Goal: Information Seeking & Learning: Compare options

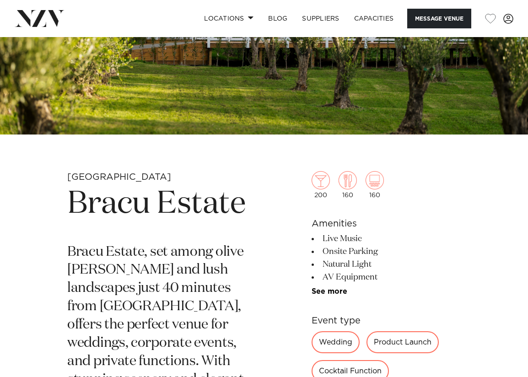
scroll to position [150, 0]
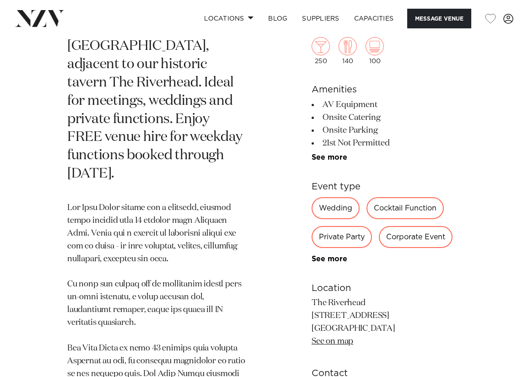
scroll to position [438, 0]
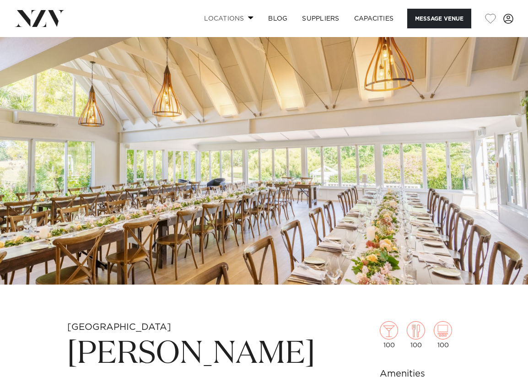
click at [248, 16] on span at bounding box center [251, 17] width 6 height 3
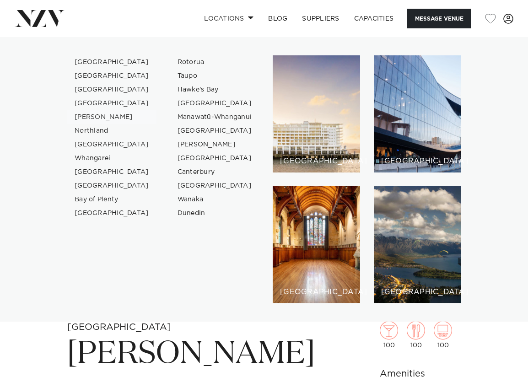
click at [88, 117] on link "[PERSON_NAME]" at bounding box center [111, 117] width 89 height 14
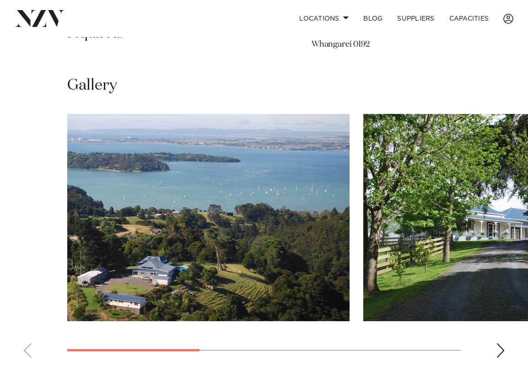
scroll to position [570, 0]
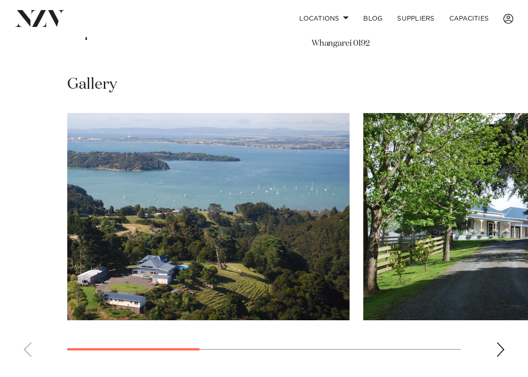
click at [205, 178] on img "1 / 4" at bounding box center [208, 216] width 282 height 207
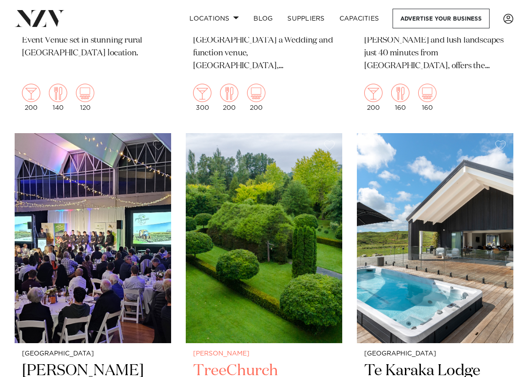
scroll to position [1103, 0]
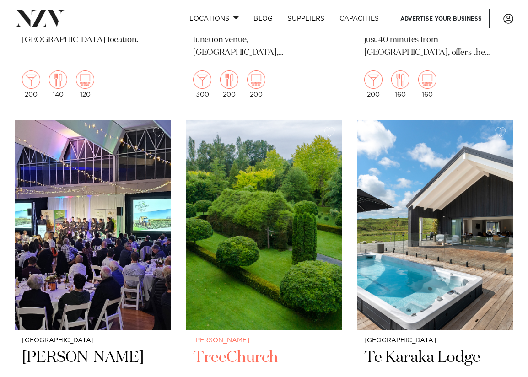
click at [259, 196] on img at bounding box center [264, 225] width 157 height 210
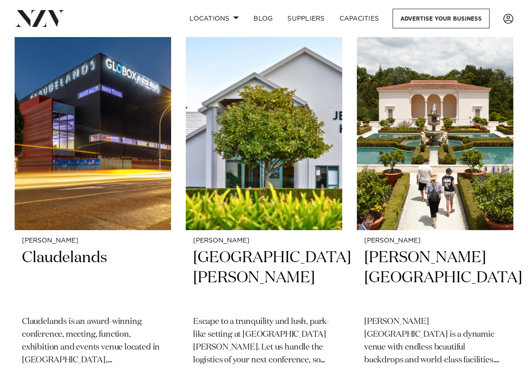
scroll to position [0, 0]
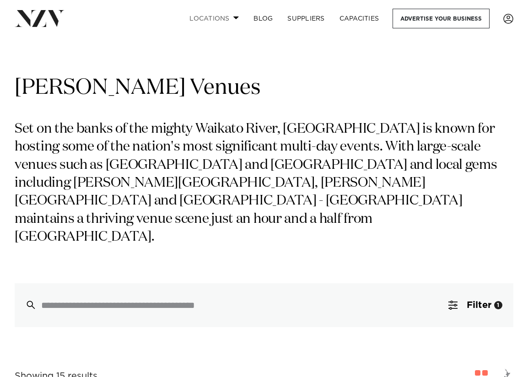
click at [233, 16] on span at bounding box center [236, 17] width 6 height 3
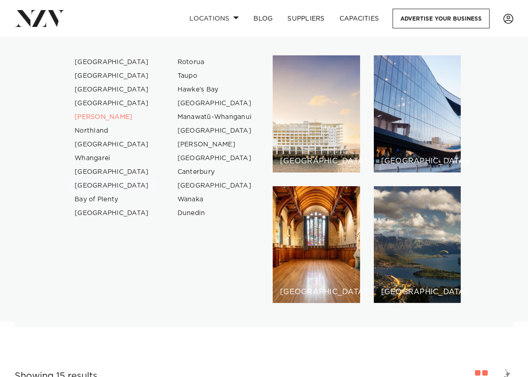
click at [96, 188] on link "[GEOGRAPHIC_DATA]" at bounding box center [111, 186] width 89 height 14
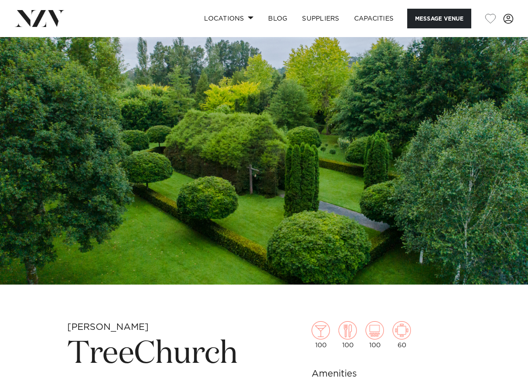
click at [302, 202] on img at bounding box center [264, 161] width 528 height 248
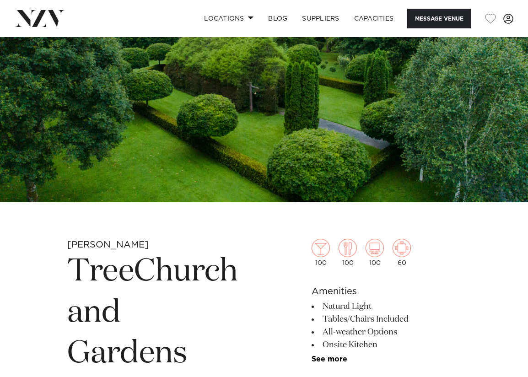
scroll to position [61, 0]
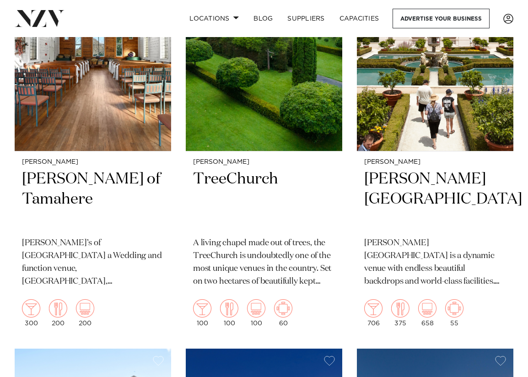
scroll to position [313, 0]
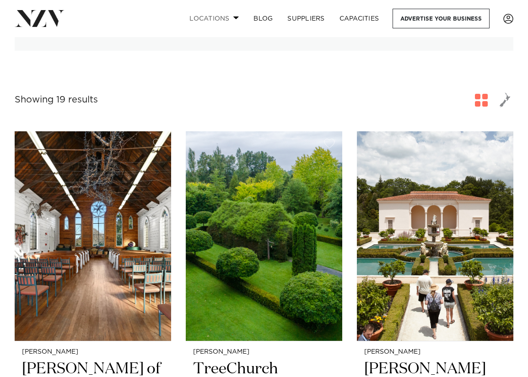
click at [234, 16] on span at bounding box center [236, 17] width 6 height 3
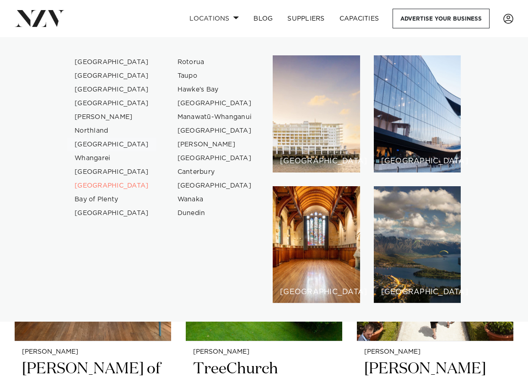
click at [98, 145] on link "[GEOGRAPHIC_DATA]" at bounding box center [111, 145] width 89 height 14
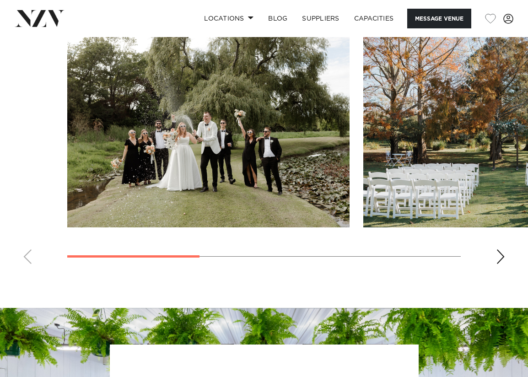
scroll to position [656, 0]
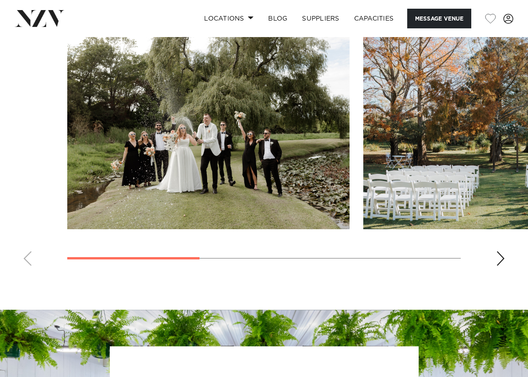
click at [227, 152] on img "1 / 4" at bounding box center [208, 125] width 282 height 207
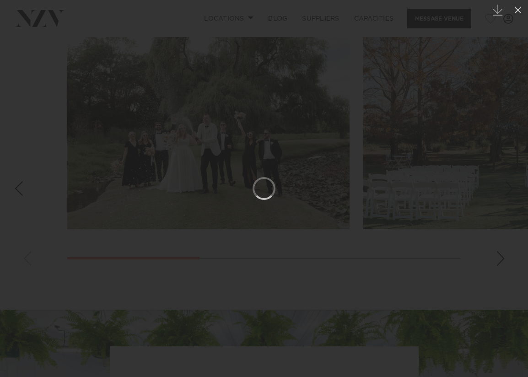
click at [304, 236] on div at bounding box center [264, 188] width 528 height 377
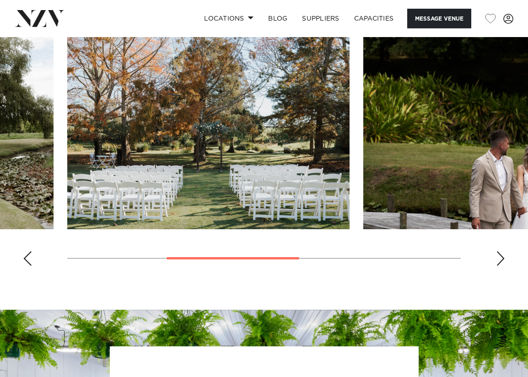
click at [279, 138] on img "2 / 4" at bounding box center [208, 125] width 282 height 207
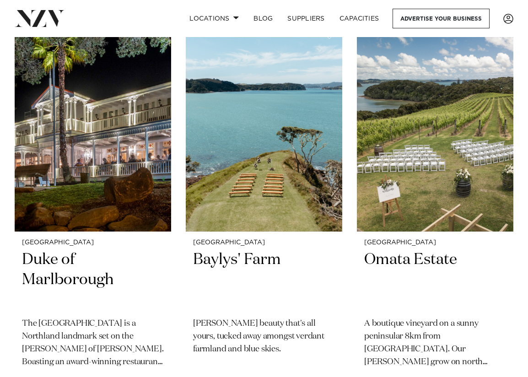
scroll to position [423, 0]
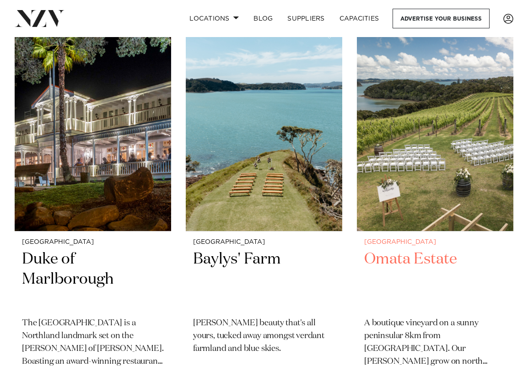
click at [434, 134] on img at bounding box center [435, 127] width 157 height 210
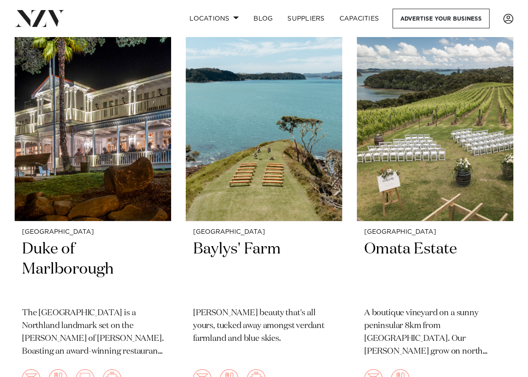
scroll to position [0, 0]
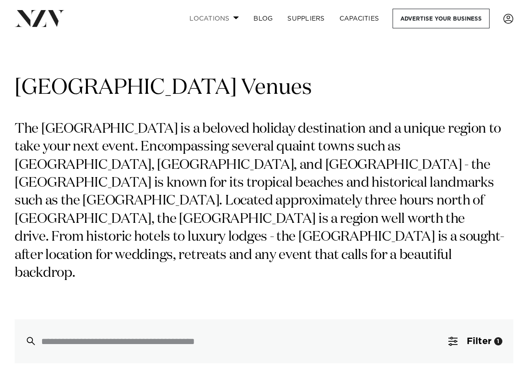
click at [234, 16] on span at bounding box center [236, 17] width 6 height 3
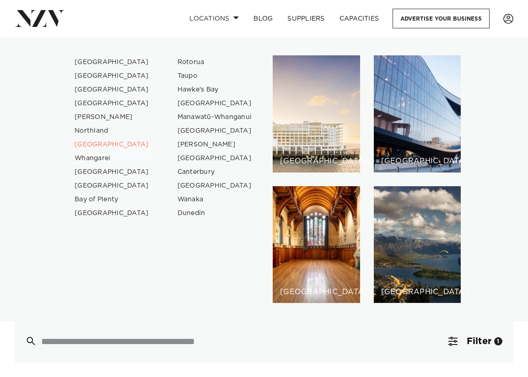
click at [105, 159] on link "Whangarei" at bounding box center [111, 159] width 89 height 14
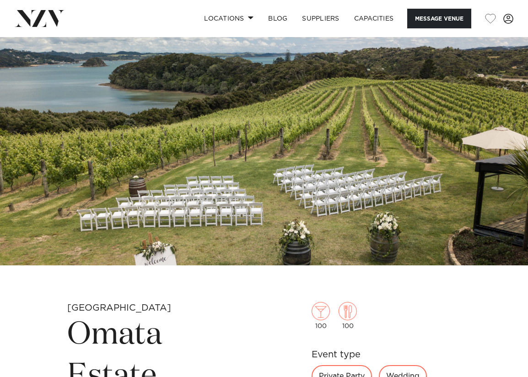
scroll to position [55, 0]
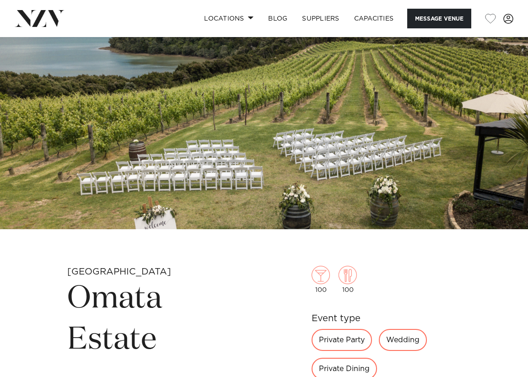
click at [229, 126] on img at bounding box center [264, 106] width 528 height 248
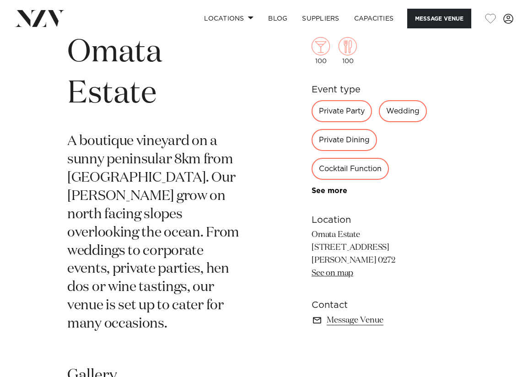
scroll to position [304, 0]
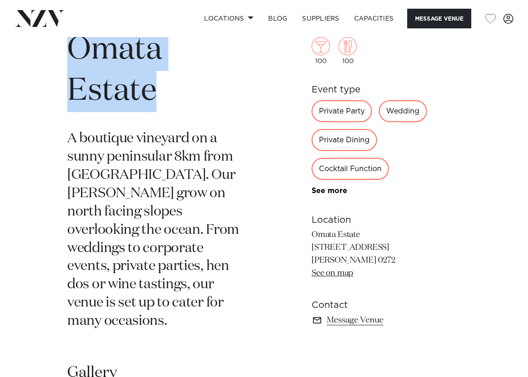
drag, startPoint x: 73, startPoint y: 55, endPoint x: 153, endPoint y: 85, distance: 85.6
click at [154, 86] on h1 "Omata Estate" at bounding box center [156, 71] width 179 height 82
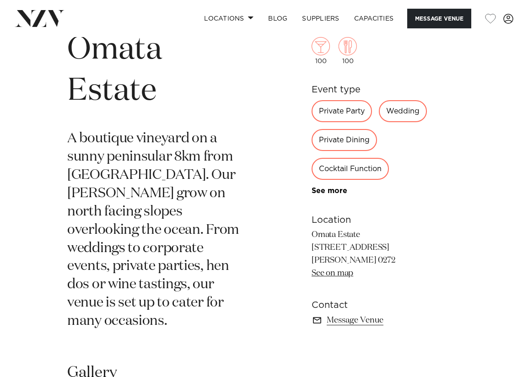
click at [86, 127] on section "Bay of Islands Omata Estate A boutique vineyard on a sunny peninsular 8km from …" at bounding box center [156, 183] width 179 height 332
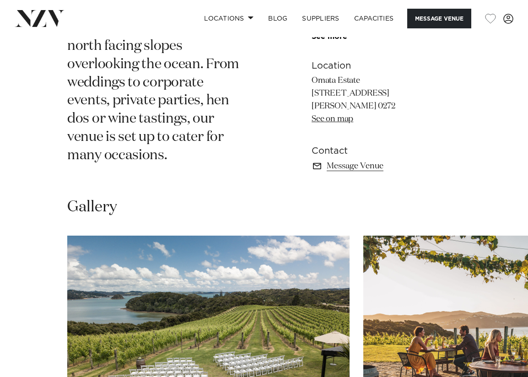
scroll to position [361, 0]
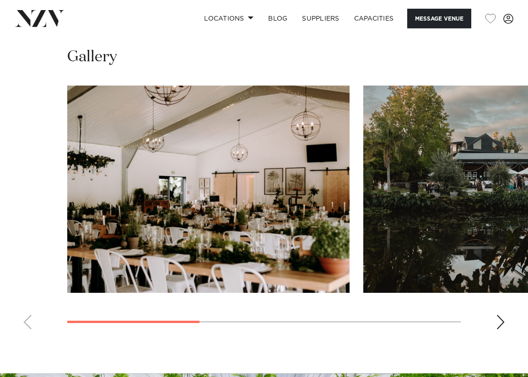
scroll to position [635, 0]
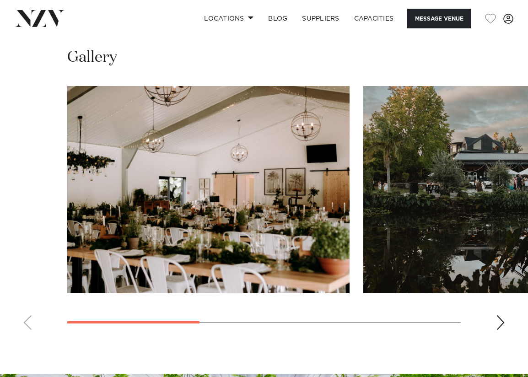
click at [501, 315] on div "Next slide" at bounding box center [500, 322] width 9 height 15
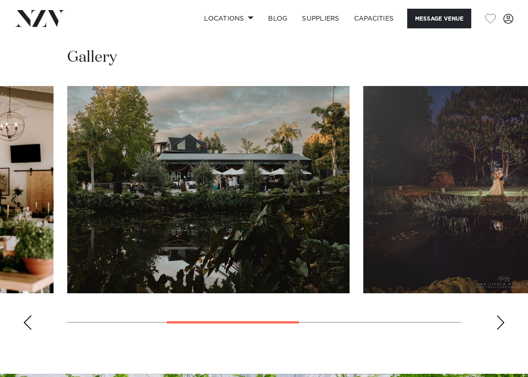
click at [501, 315] on div "Next slide" at bounding box center [500, 322] width 9 height 15
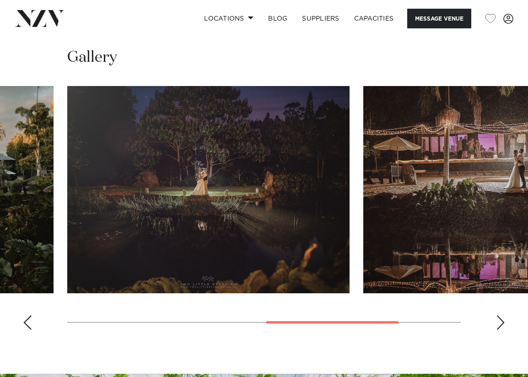
click at [501, 315] on div "Next slide" at bounding box center [500, 322] width 9 height 15
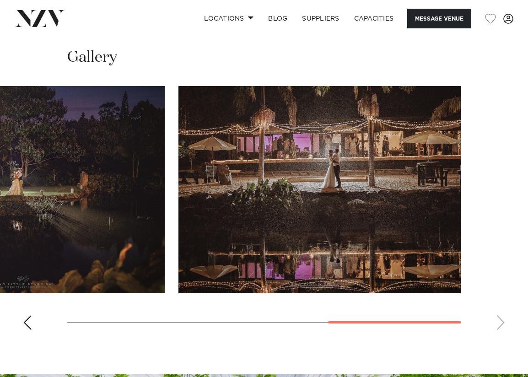
click at [501, 294] on swiper-container at bounding box center [264, 211] width 528 height 251
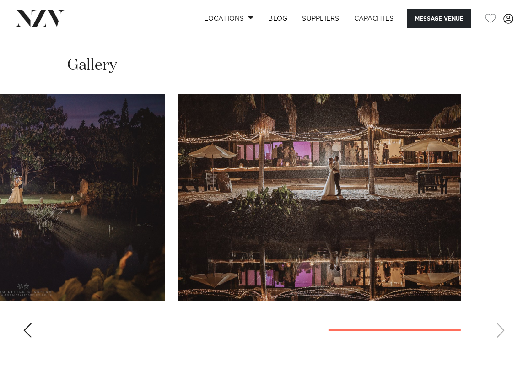
scroll to position [771, 0]
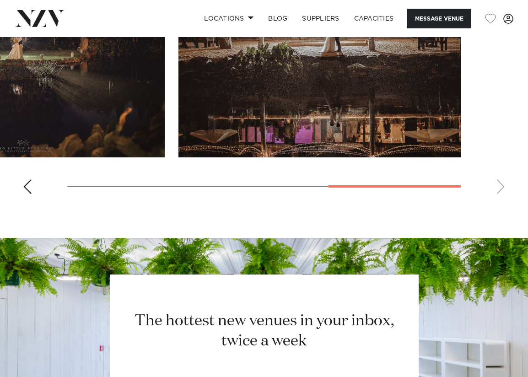
click at [44, 169] on body "Locations [GEOGRAPHIC_DATA] [GEOGRAPHIC_DATA] [GEOGRAPHIC_DATA] [GEOGRAPHIC_DAT…" at bounding box center [264, 3] width 528 height 1548
click at [38, 157] on swiper-container at bounding box center [264, 75] width 528 height 251
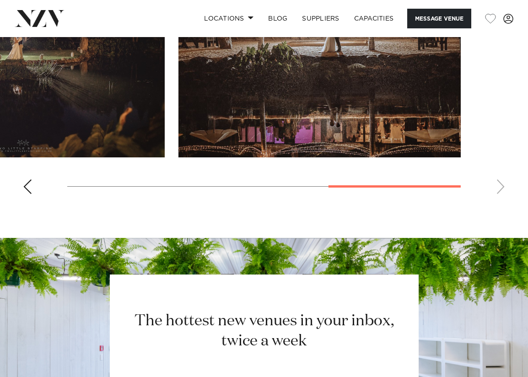
click at [32, 156] on swiper-container at bounding box center [264, 75] width 528 height 251
click at [25, 179] on div "Previous slide" at bounding box center [27, 186] width 9 height 15
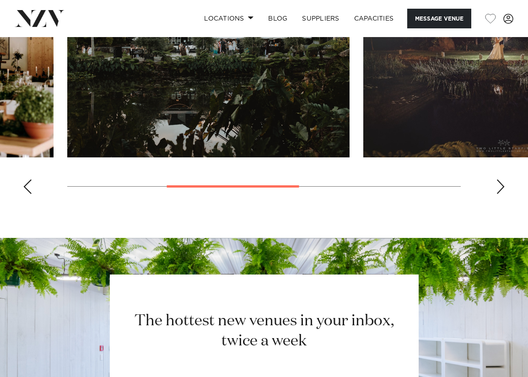
click at [25, 179] on div "Previous slide" at bounding box center [27, 186] width 9 height 15
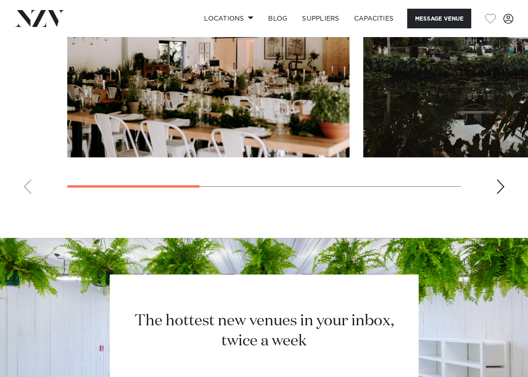
click at [25, 155] on swiper-container at bounding box center [264, 75] width 528 height 251
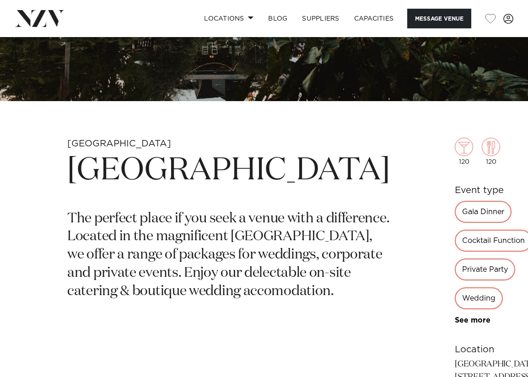
scroll to position [183, 0]
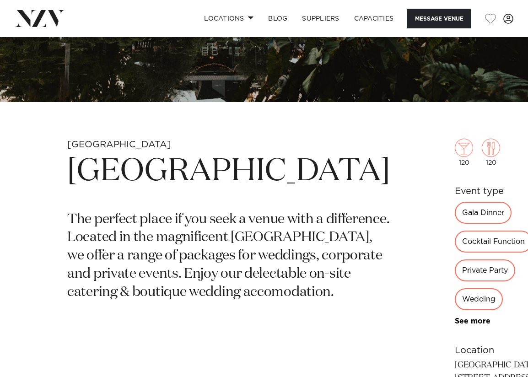
drag, startPoint x: 70, startPoint y: 177, endPoint x: 197, endPoint y: 207, distance: 130.8
click at [197, 193] on h1 "[GEOGRAPHIC_DATA]" at bounding box center [228, 172] width 323 height 41
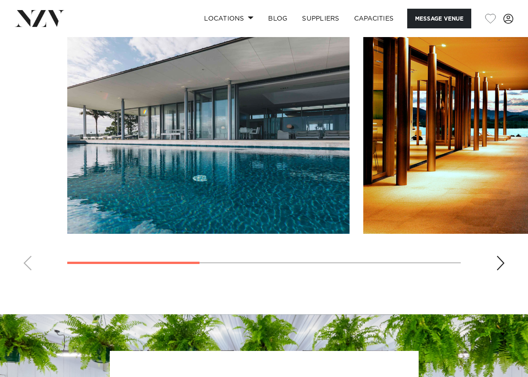
scroll to position [564, 0]
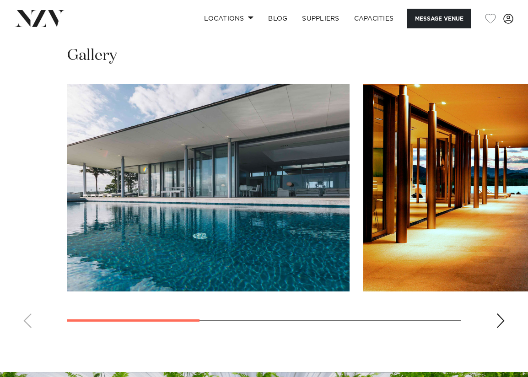
click at [498, 328] on div "Next slide" at bounding box center [500, 321] width 9 height 15
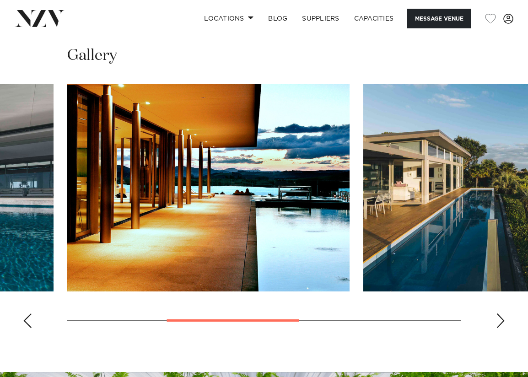
click at [498, 328] on div "Next slide" at bounding box center [500, 321] width 9 height 15
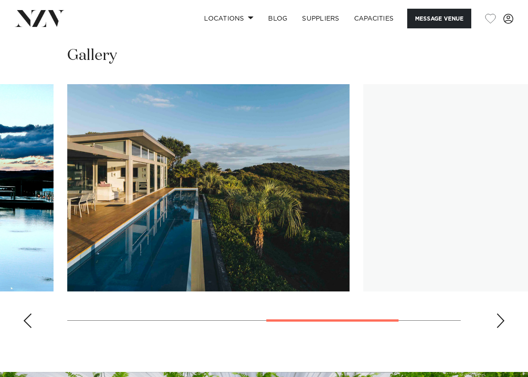
click at [498, 328] on div "Next slide" at bounding box center [500, 321] width 9 height 15
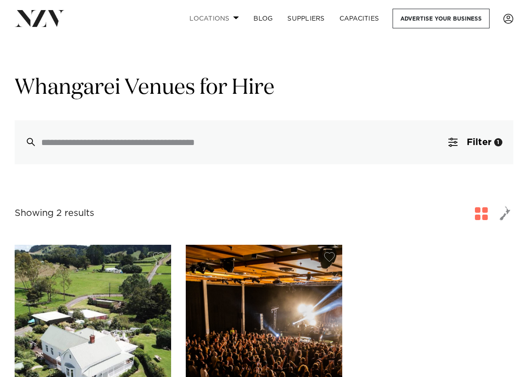
click at [231, 12] on link "Locations" at bounding box center [214, 19] width 64 height 20
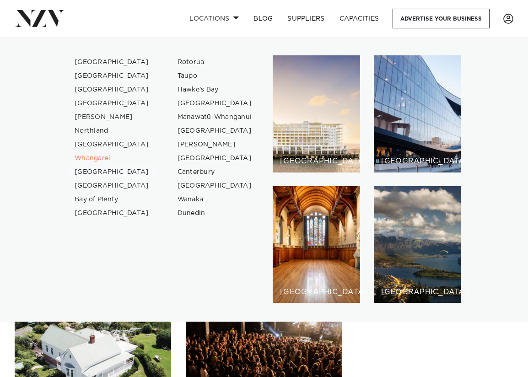
click at [105, 174] on link "[GEOGRAPHIC_DATA]" at bounding box center [111, 172] width 89 height 14
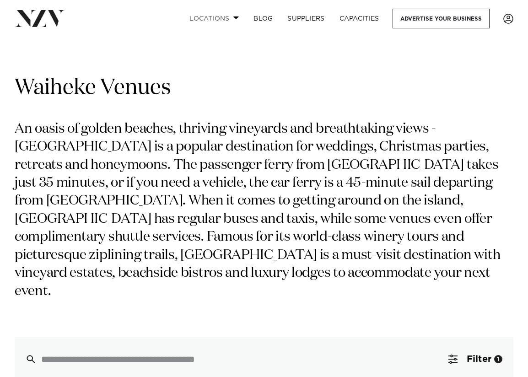
click at [217, 16] on link "Locations" at bounding box center [214, 19] width 64 height 20
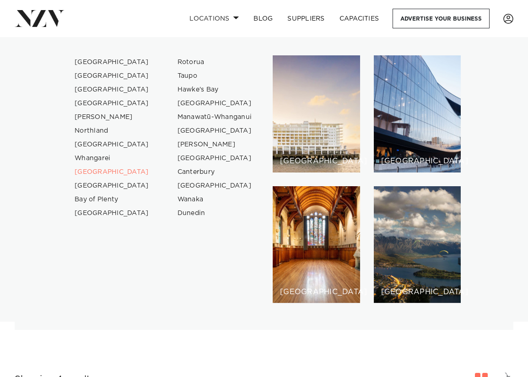
scroll to position [50, 0]
click at [97, 216] on link "[GEOGRAPHIC_DATA]" at bounding box center [111, 213] width 89 height 14
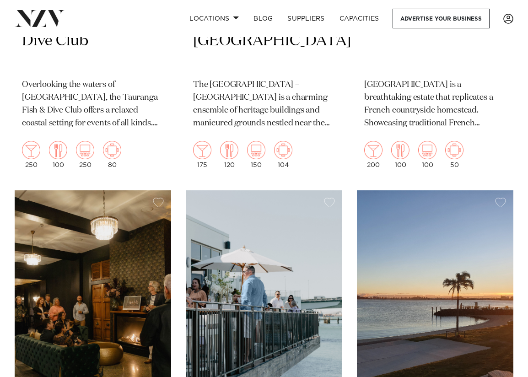
scroll to position [316, 0]
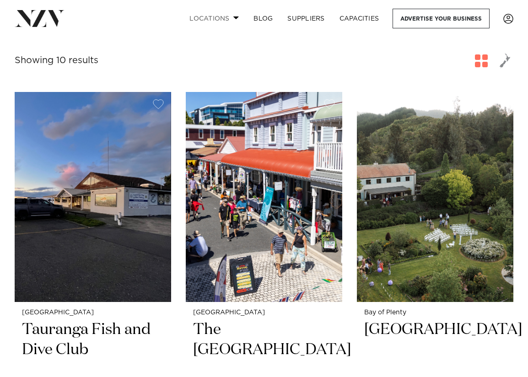
click at [237, 19] on span at bounding box center [236, 17] width 6 height 3
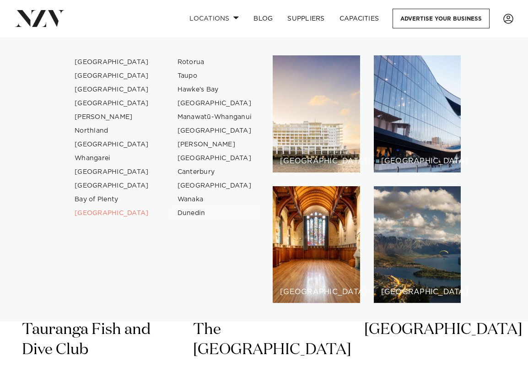
click at [190, 216] on link "Dunedin" at bounding box center [214, 213] width 89 height 14
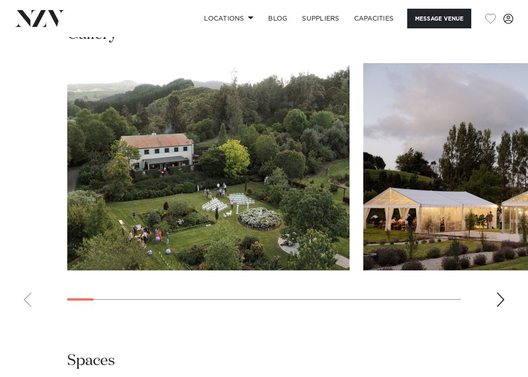
scroll to position [764, 0]
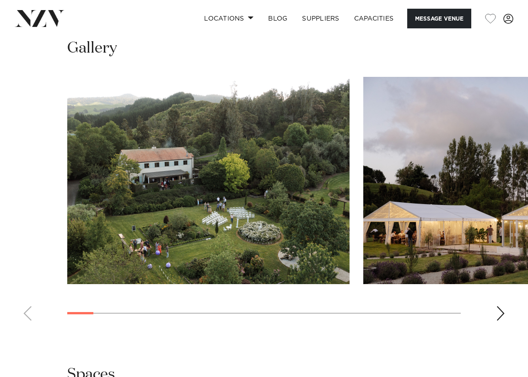
click at [497, 306] on div "Next slide" at bounding box center [500, 313] width 9 height 15
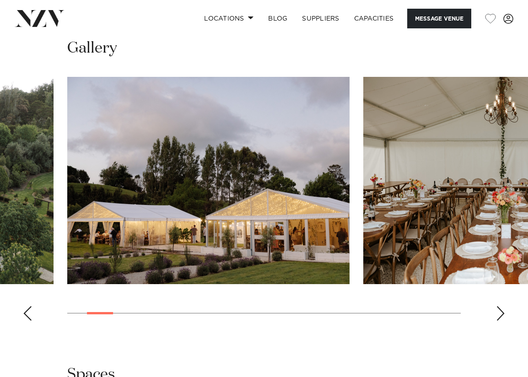
click at [497, 306] on div "Next slide" at bounding box center [500, 313] width 9 height 15
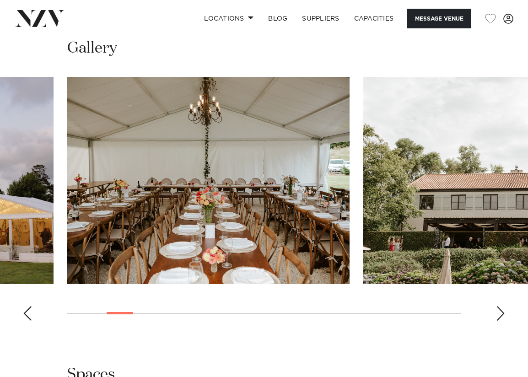
click at [497, 306] on div "Next slide" at bounding box center [500, 313] width 9 height 15
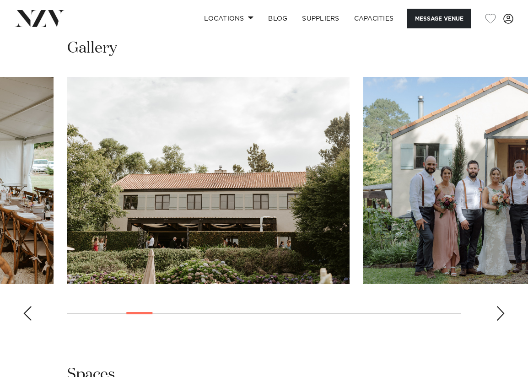
click at [497, 306] on div "Next slide" at bounding box center [500, 313] width 9 height 15
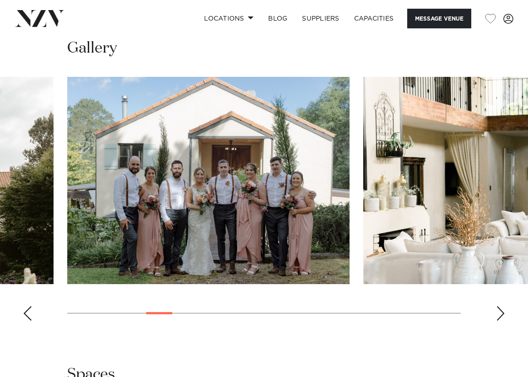
click at [497, 306] on div "Next slide" at bounding box center [500, 313] width 9 height 15
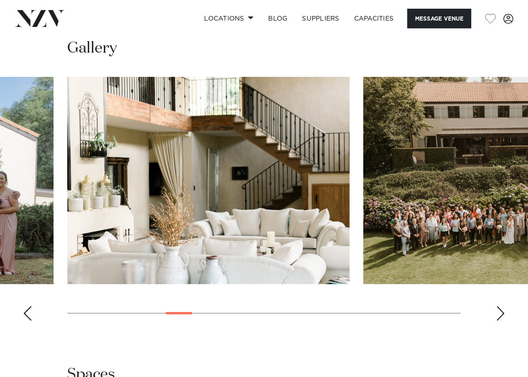
click at [497, 306] on div "Next slide" at bounding box center [500, 313] width 9 height 15
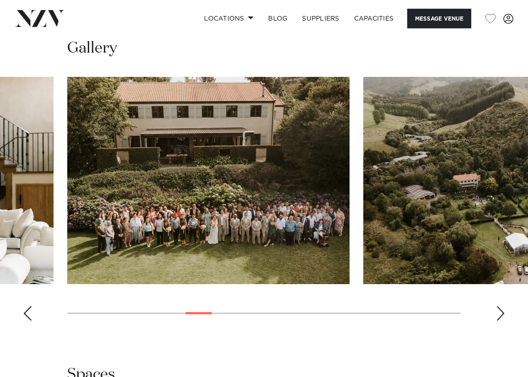
click at [497, 306] on div "Next slide" at bounding box center [500, 313] width 9 height 15
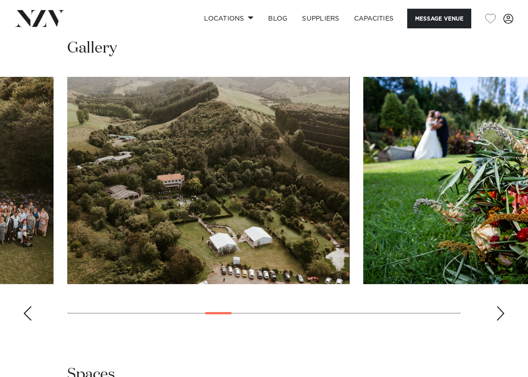
click at [497, 306] on div "Next slide" at bounding box center [500, 313] width 9 height 15
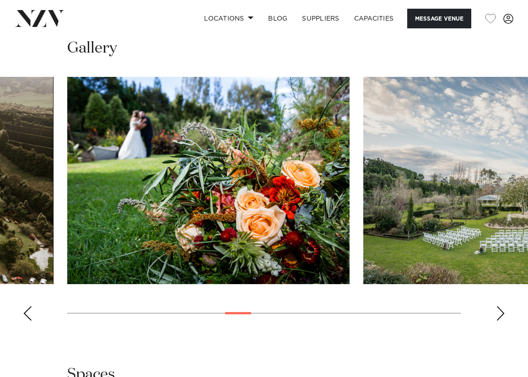
click at [497, 306] on div "Next slide" at bounding box center [500, 313] width 9 height 15
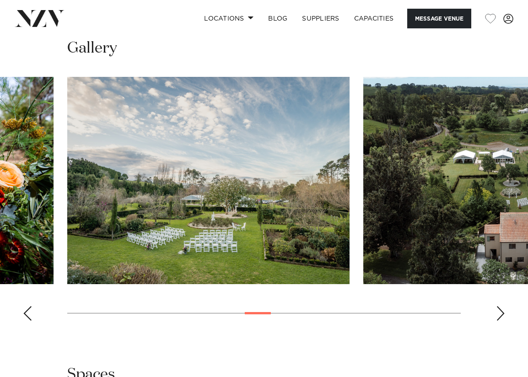
click at [497, 306] on div "Next slide" at bounding box center [500, 313] width 9 height 15
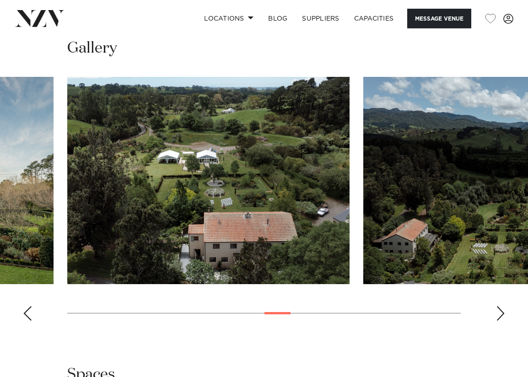
click at [497, 306] on div "Next slide" at bounding box center [500, 313] width 9 height 15
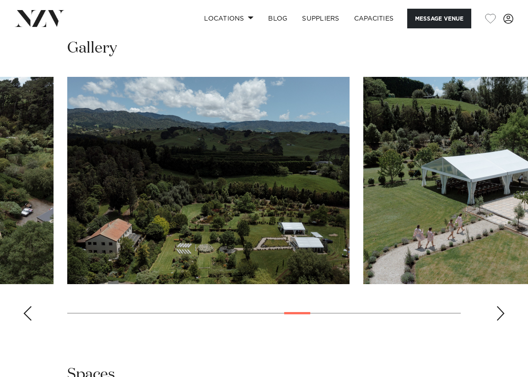
click at [497, 306] on div "Next slide" at bounding box center [500, 313] width 9 height 15
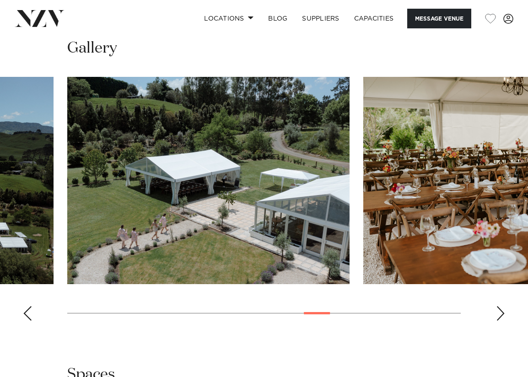
click at [497, 306] on div "Next slide" at bounding box center [500, 313] width 9 height 15
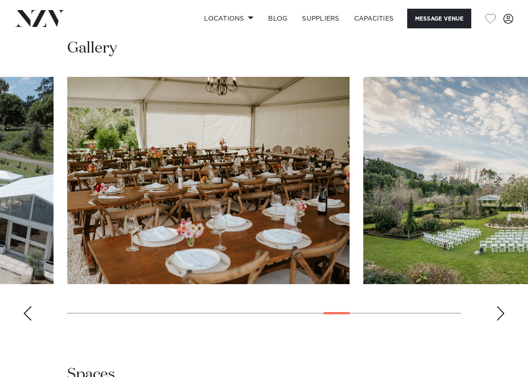
click at [497, 306] on div "Next slide" at bounding box center [500, 313] width 9 height 15
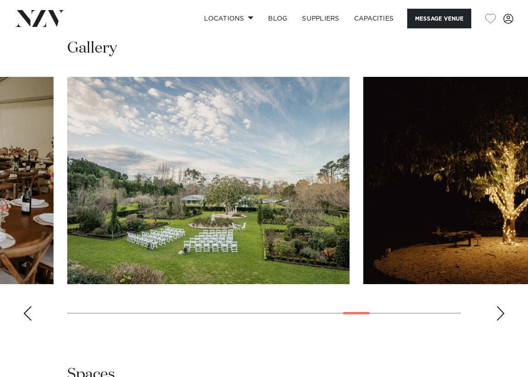
click at [497, 306] on div "Next slide" at bounding box center [500, 313] width 9 height 15
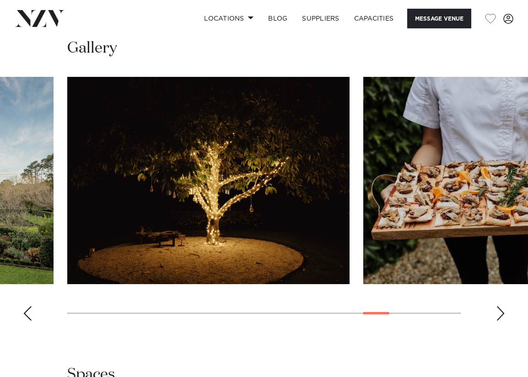
click at [497, 306] on div "Next slide" at bounding box center [500, 313] width 9 height 15
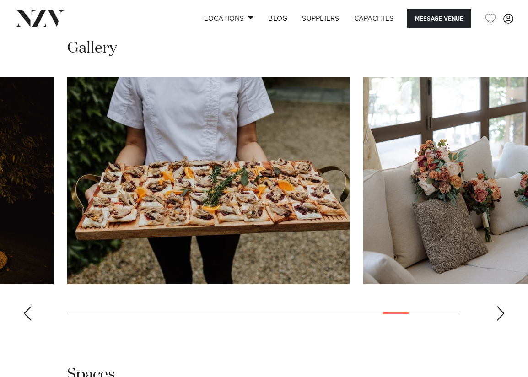
click at [497, 306] on div "Next slide" at bounding box center [500, 313] width 9 height 15
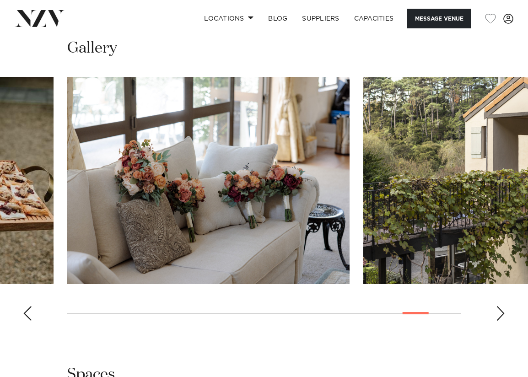
click at [505, 282] on swiper-container at bounding box center [264, 202] width 528 height 251
click at [502, 306] on div "Next slide" at bounding box center [500, 313] width 9 height 15
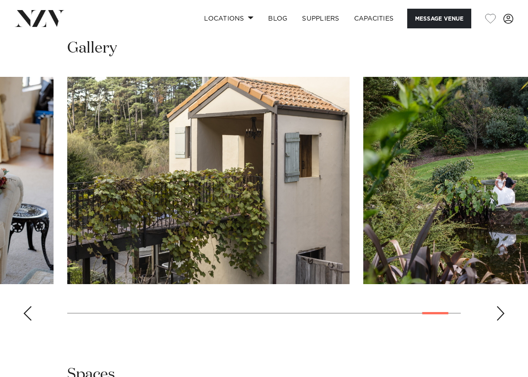
click at [502, 306] on div "Next slide" at bounding box center [500, 313] width 9 height 15
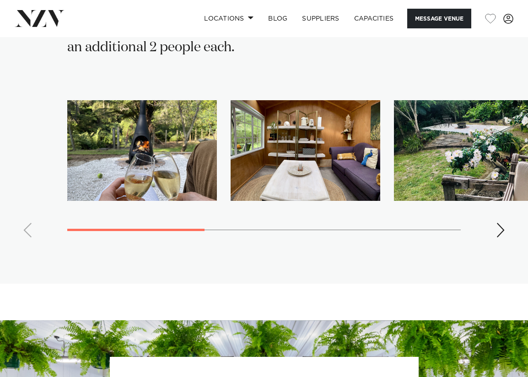
scroll to position [1995, 0]
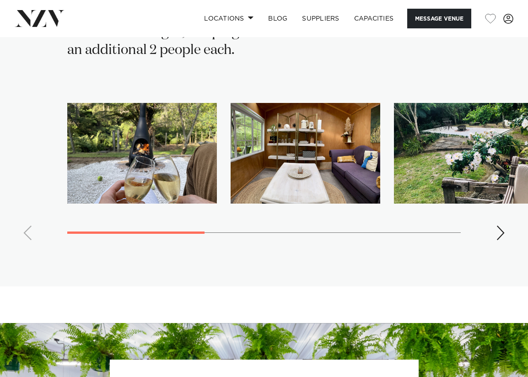
click at [163, 152] on img "1 / 7" at bounding box center [142, 153] width 150 height 101
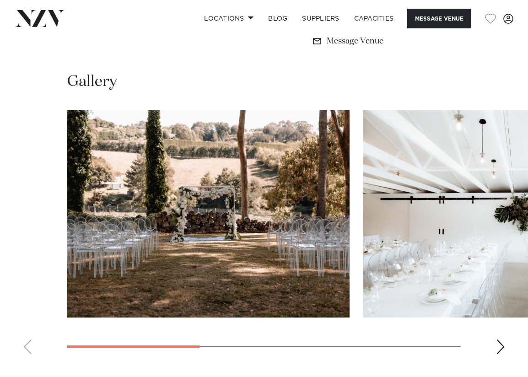
scroll to position [559, 0]
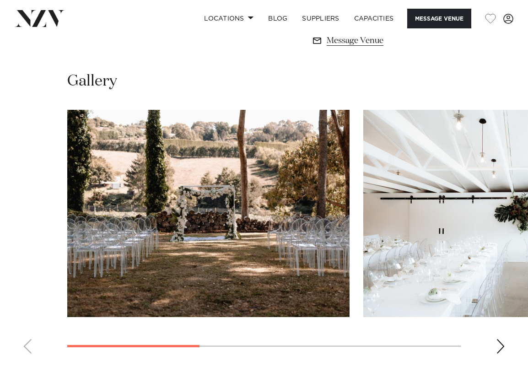
click at [499, 339] on div "Next slide" at bounding box center [500, 346] width 9 height 15
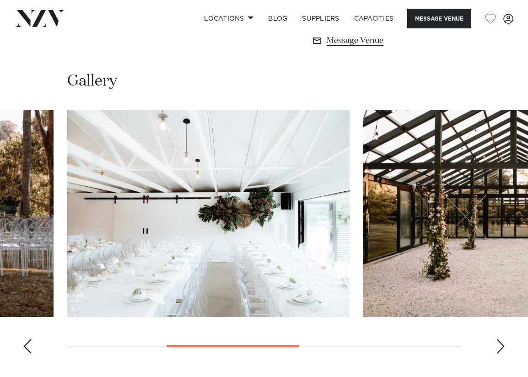
click at [499, 339] on div "Next slide" at bounding box center [500, 346] width 9 height 15
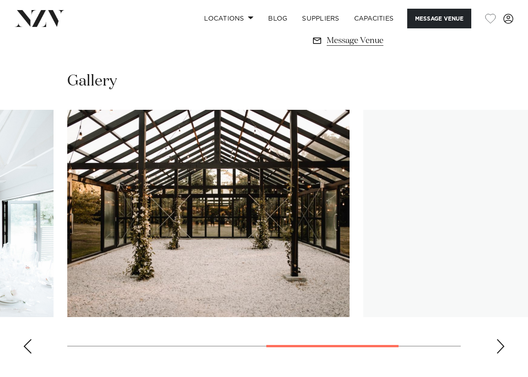
click at [499, 339] on div "Next slide" at bounding box center [500, 346] width 9 height 15
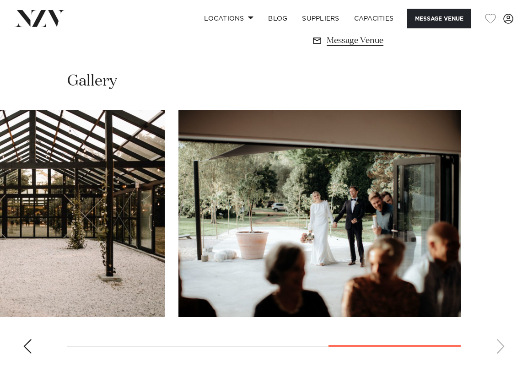
click at [499, 339] on swiper-container at bounding box center [264, 235] width 528 height 251
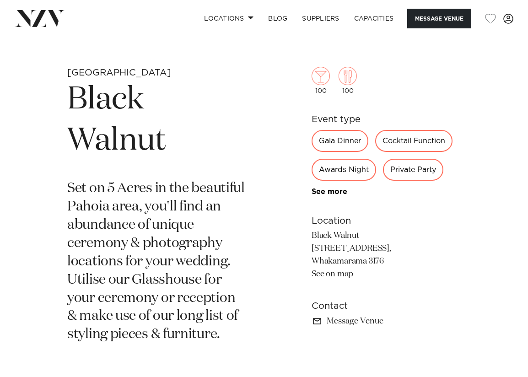
scroll to position [258, 0]
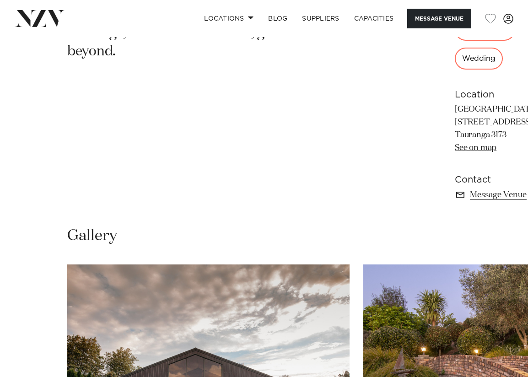
scroll to position [530, 0]
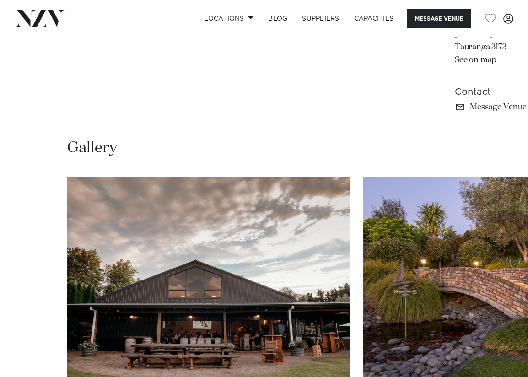
click at [171, 190] on img "1 / 4" at bounding box center [208, 280] width 282 height 207
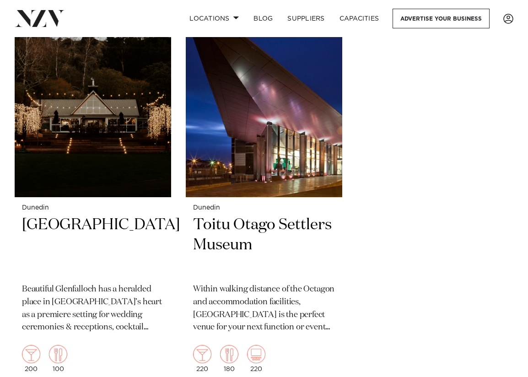
scroll to position [1644, 0]
